Goal: Information Seeking & Learning: Learn about a topic

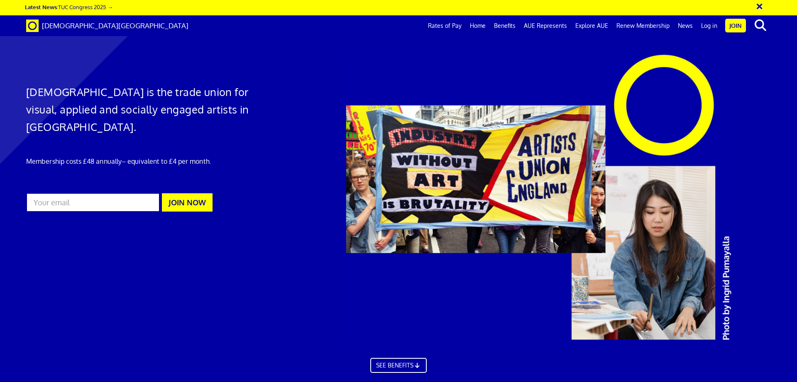
scroll to position [0, 13]
click at [502, 26] on link "Benefits" at bounding box center [505, 25] width 30 height 21
click at [505, 27] on link "Benefits" at bounding box center [505, 25] width 30 height 21
click at [597, 27] on link "Explore AUE" at bounding box center [591, 25] width 41 height 21
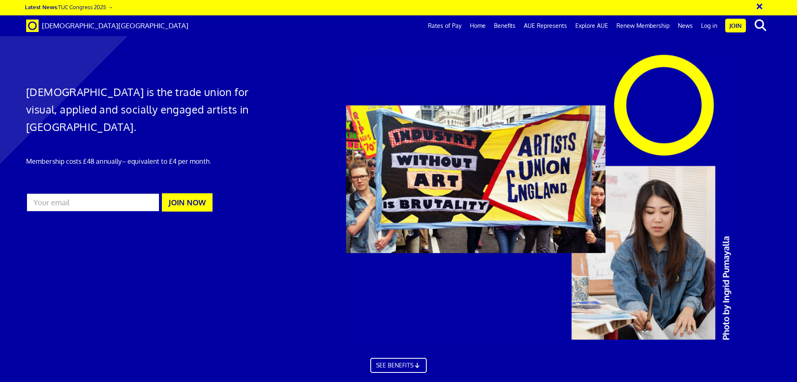
scroll to position [1195, 0]
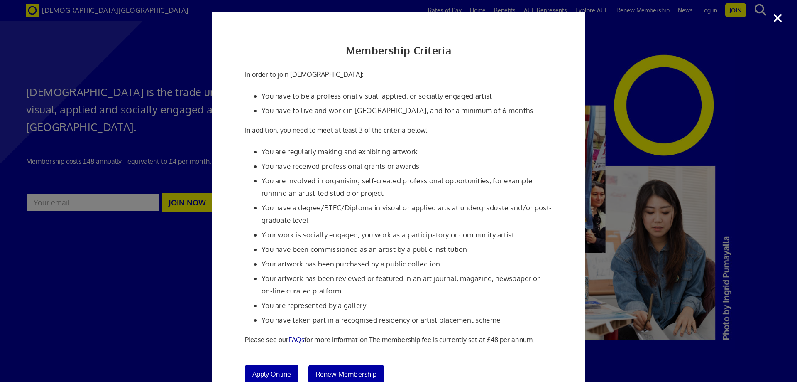
click at [778, 18] on div "Membership Criteria In order to join [DEMOGRAPHIC_DATA]: You have to be a profe…" at bounding box center [398, 191] width 797 height 382
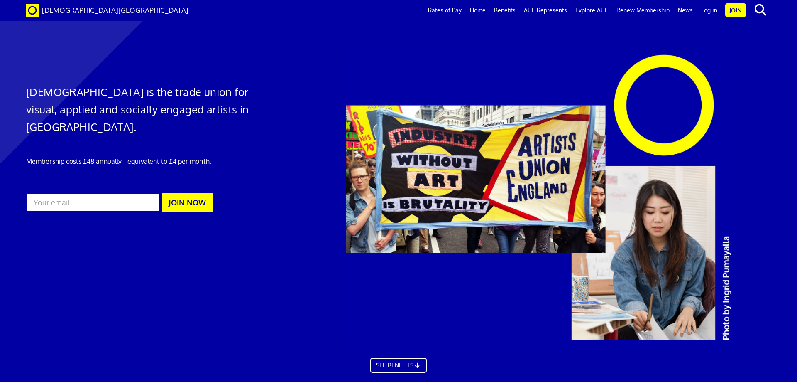
scroll to position [553, 0]
